Goal: Transaction & Acquisition: Purchase product/service

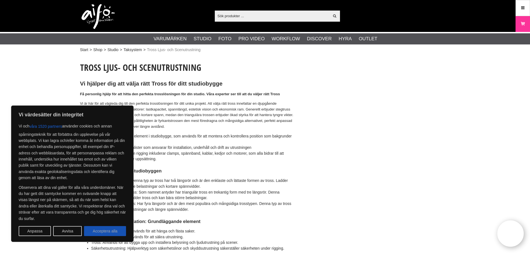
click at [108, 232] on button "Acceptera alla" at bounding box center [105, 231] width 42 height 10
checkbox input "true"
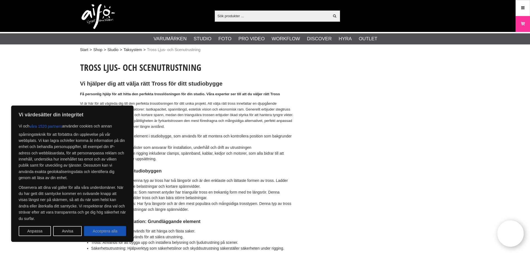
checkbox input "true"
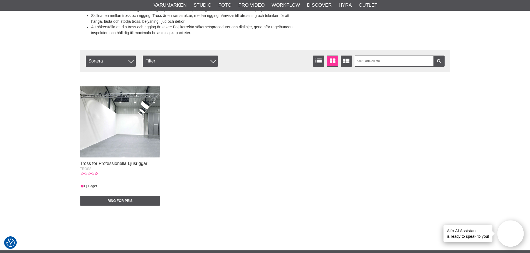
scroll to position [334, 0]
click at [116, 100] on img at bounding box center [120, 118] width 80 height 80
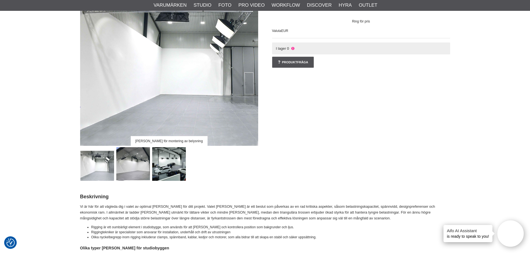
scroll to position [88, 0]
click at [139, 157] on img at bounding box center [133, 164] width 34 height 34
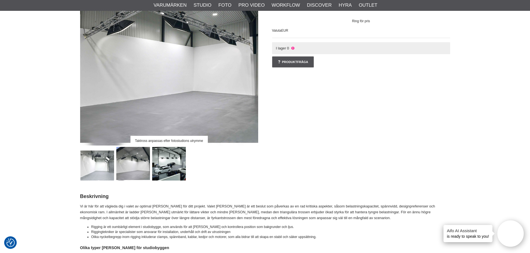
click at [175, 167] on img at bounding box center [169, 164] width 34 height 34
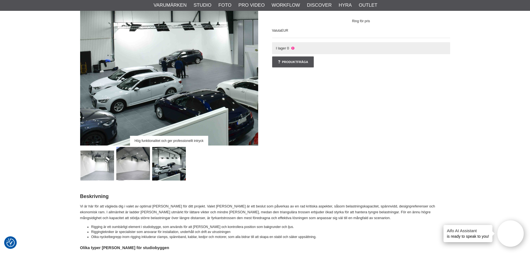
click at [100, 164] on img at bounding box center [97, 164] width 34 height 34
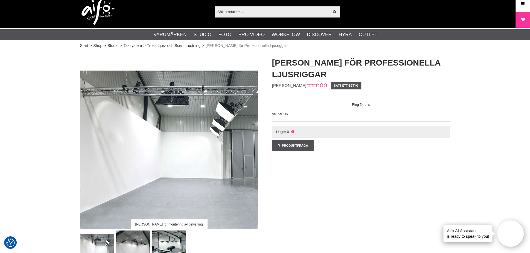
scroll to position [4, 0]
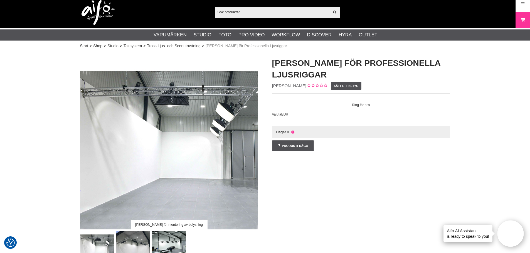
click at [202, 85] on img at bounding box center [169, 141] width 178 height 178
